Goal: Task Accomplishment & Management: Manage account settings

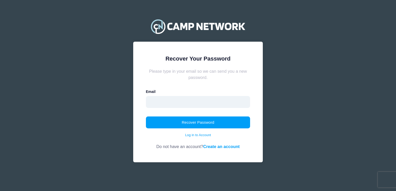
click at [204, 102] on input "email" at bounding box center [198, 102] width 105 height 12
type input "[EMAIL_ADDRESS][DOMAIN_NAME]"
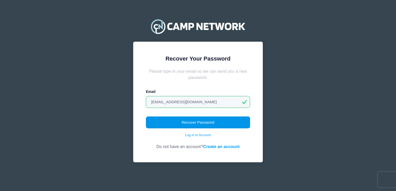
click at [195, 124] on button "Recover Password" at bounding box center [198, 123] width 105 height 12
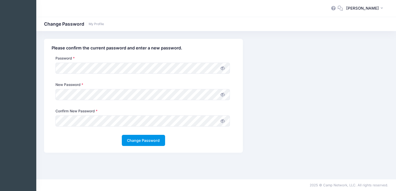
click at [141, 141] on button "Change Password" at bounding box center [143, 140] width 43 height 11
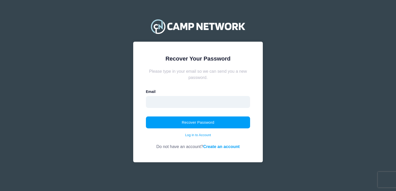
click at [190, 103] on input "email" at bounding box center [198, 102] width 105 height 12
type input "[EMAIL_ADDRESS][DOMAIN_NAME]"
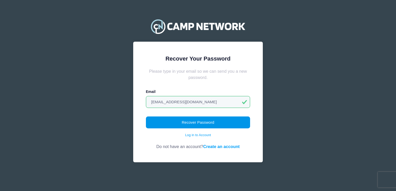
click at [197, 125] on button "Recover Password" at bounding box center [198, 123] width 105 height 12
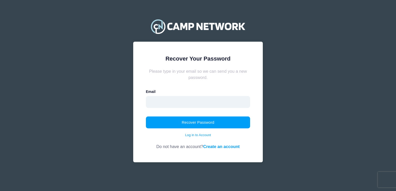
click at [167, 100] on input "email" at bounding box center [198, 102] width 105 height 12
type input "[EMAIL_ADDRESS][DOMAIN_NAME]"
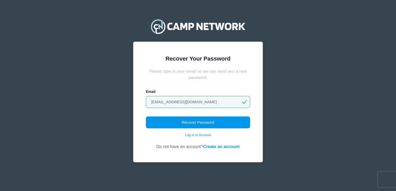
click at [196, 122] on button "Recover Password" at bounding box center [198, 123] width 105 height 12
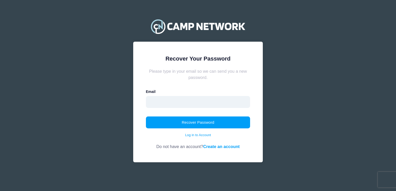
click at [165, 101] on input "email" at bounding box center [198, 102] width 105 height 12
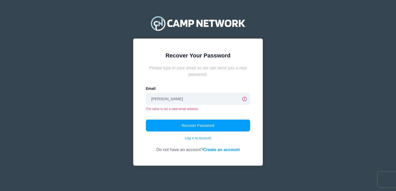
type input "[EMAIL_ADDRESS][DOMAIN_NAME]"
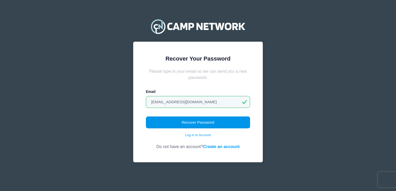
click at [204, 124] on button "Recover Password" at bounding box center [198, 123] width 105 height 12
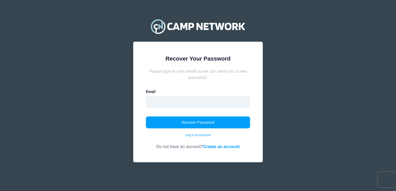
click at [168, 100] on input "email" at bounding box center [198, 102] width 105 height 12
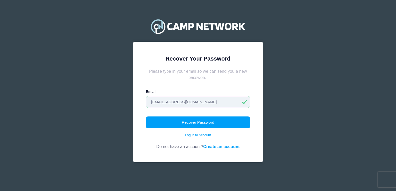
type input "saragleiberman@gmail.com"
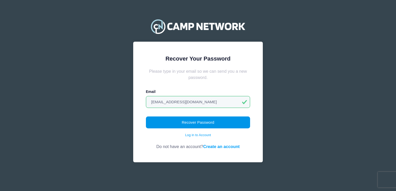
click at [203, 121] on button "Recover Password" at bounding box center [198, 123] width 105 height 12
